Goal: Information Seeking & Learning: Check status

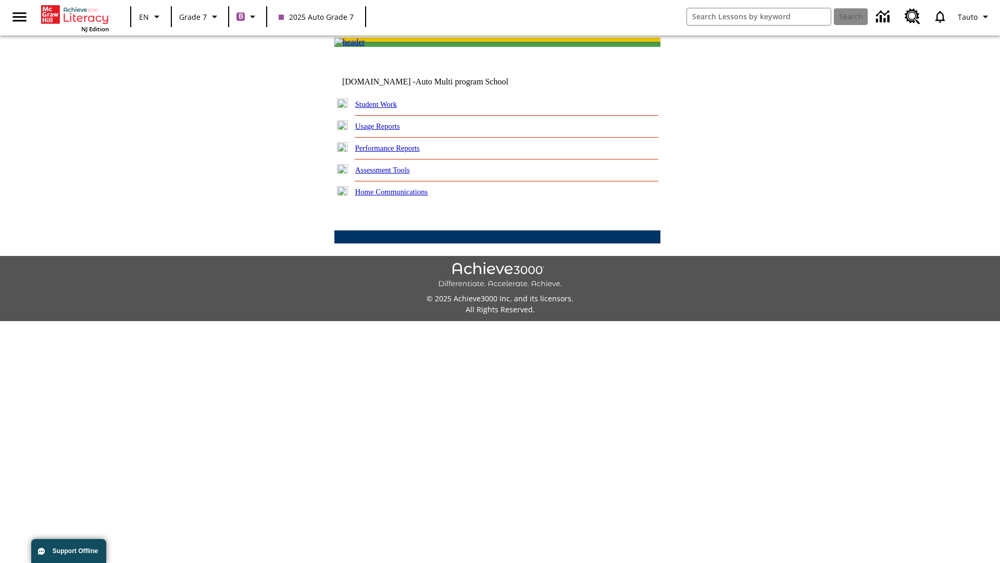
click at [399, 152] on link "Performance Reports" at bounding box center [387, 148] width 65 height 8
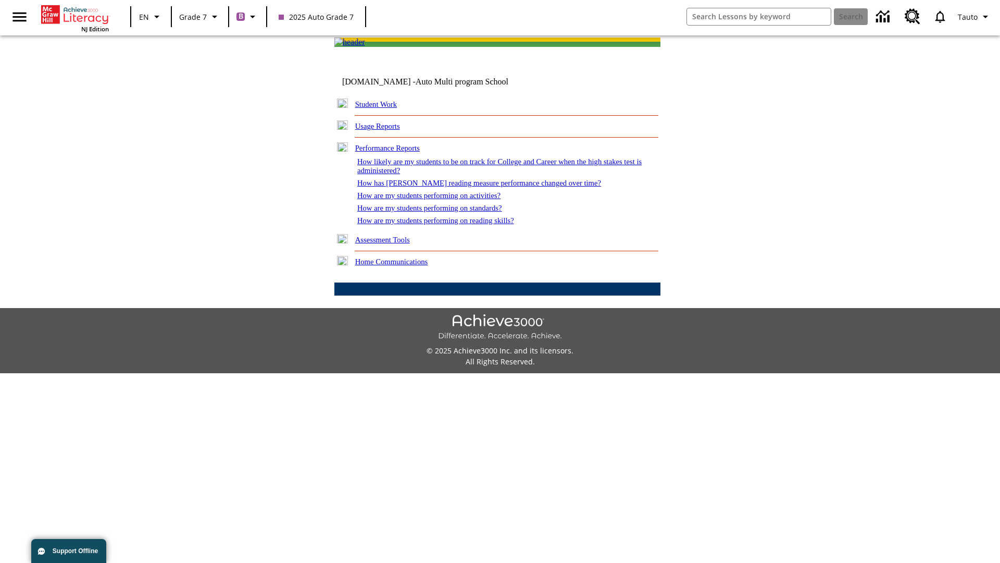
click at [439, 200] on link "How are my students performing on activities?" at bounding box center [428, 195] width 143 height 8
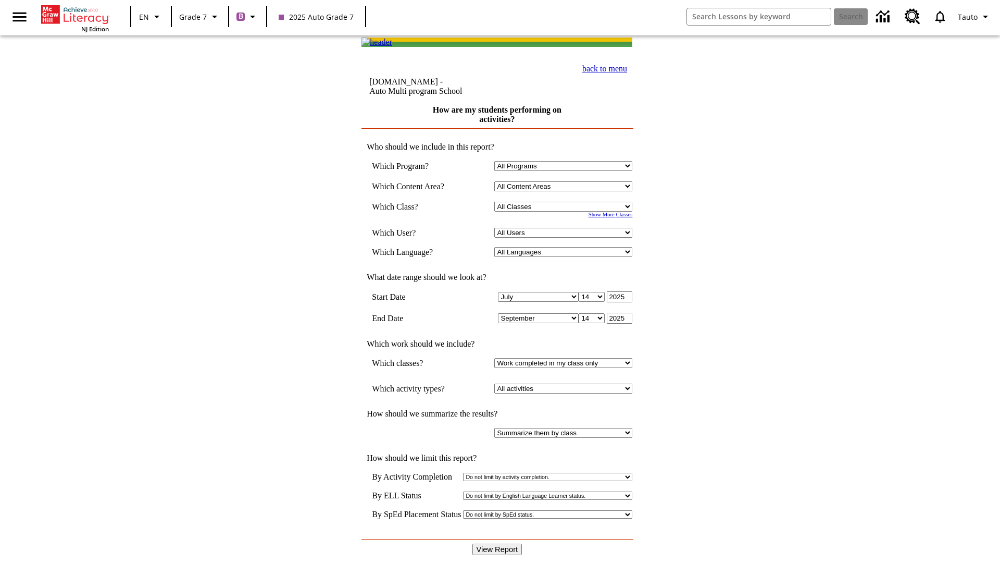
click at [498, 543] on input "View Report" at bounding box center [497, 548] width 50 height 11
select select "21437138"
select select "4"
click at [498, 543] on input "View Report" at bounding box center [497, 548] width 50 height 11
